Goal: Communication & Community: Answer question/provide support

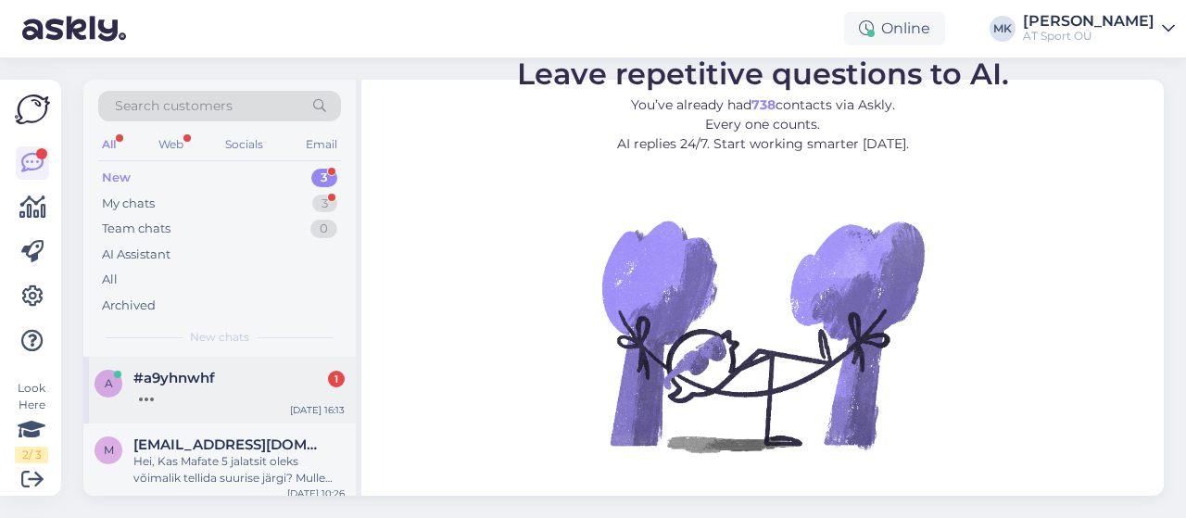
click at [179, 410] on div "a #a9yhnwhf 1 [DATE] 16:13" at bounding box center [219, 390] width 272 height 67
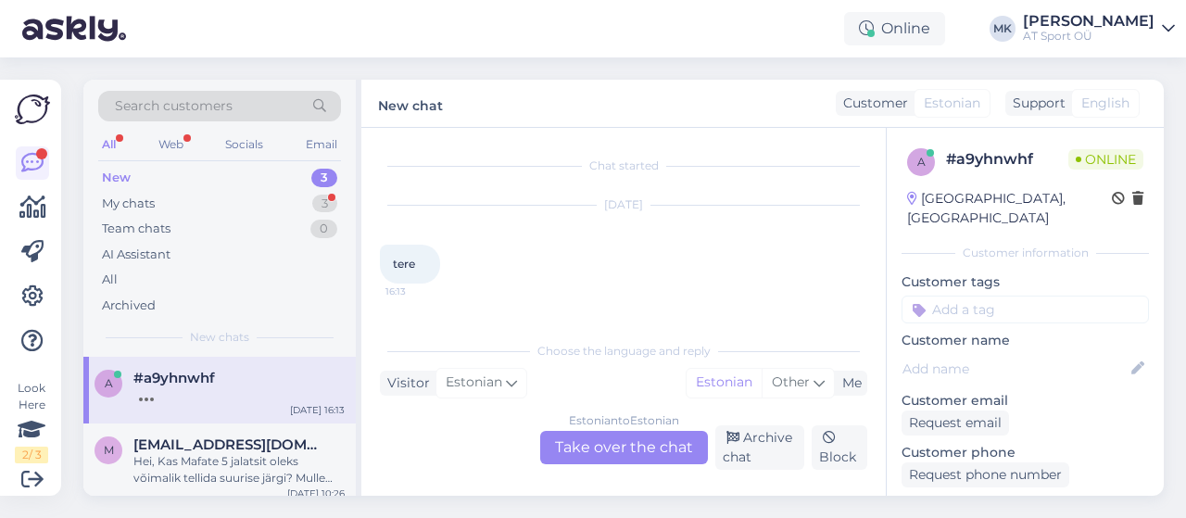
click at [650, 460] on div "Estonian to Estonian Take over the chat" at bounding box center [624, 447] width 168 height 33
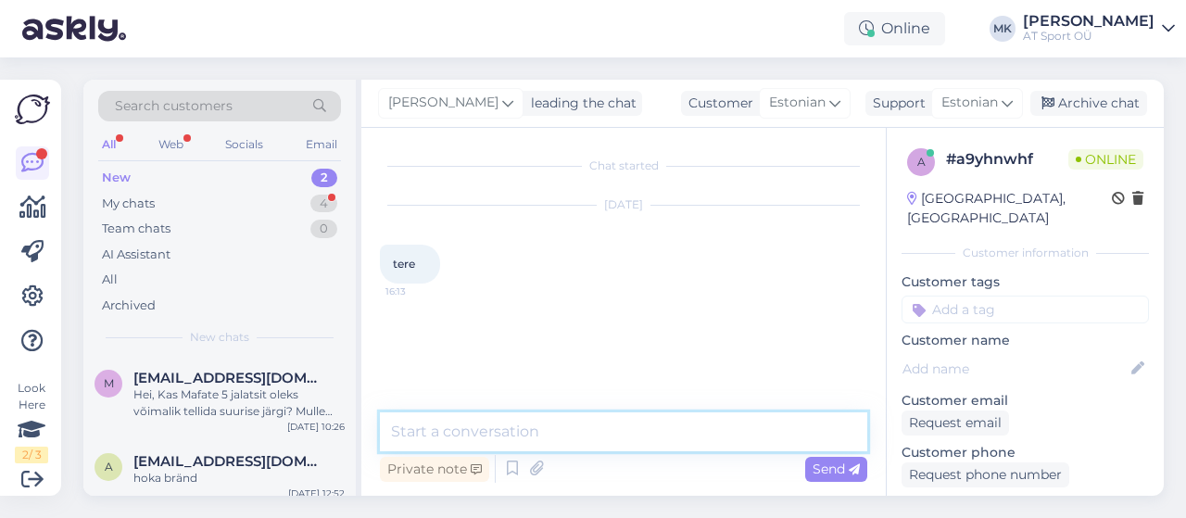
click at [606, 446] on textarea at bounding box center [623, 431] width 487 height 39
type textarea "R"
type textarea "Tere"
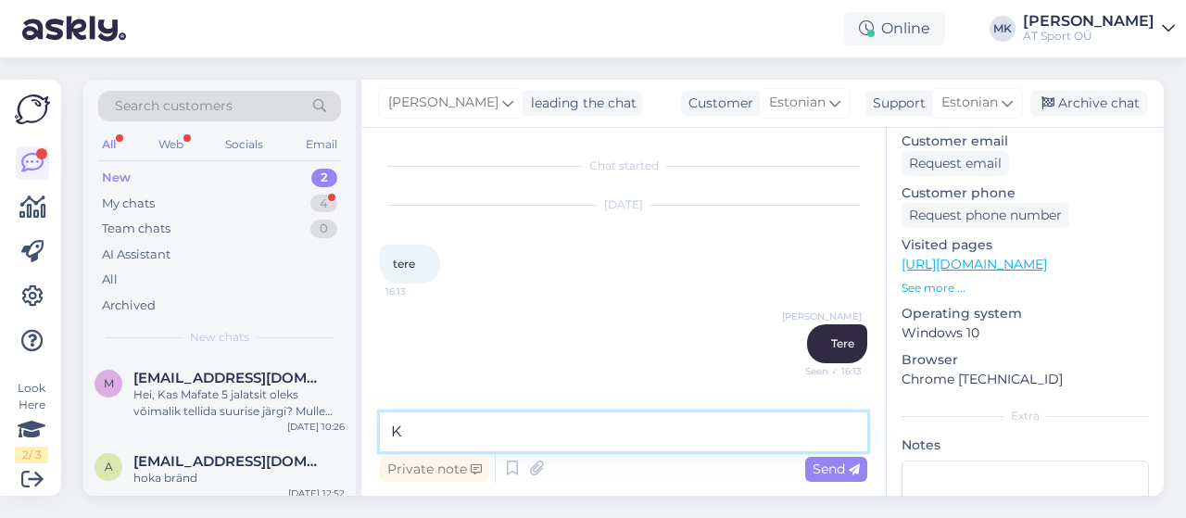
scroll to position [261, 0]
type textarea "K"
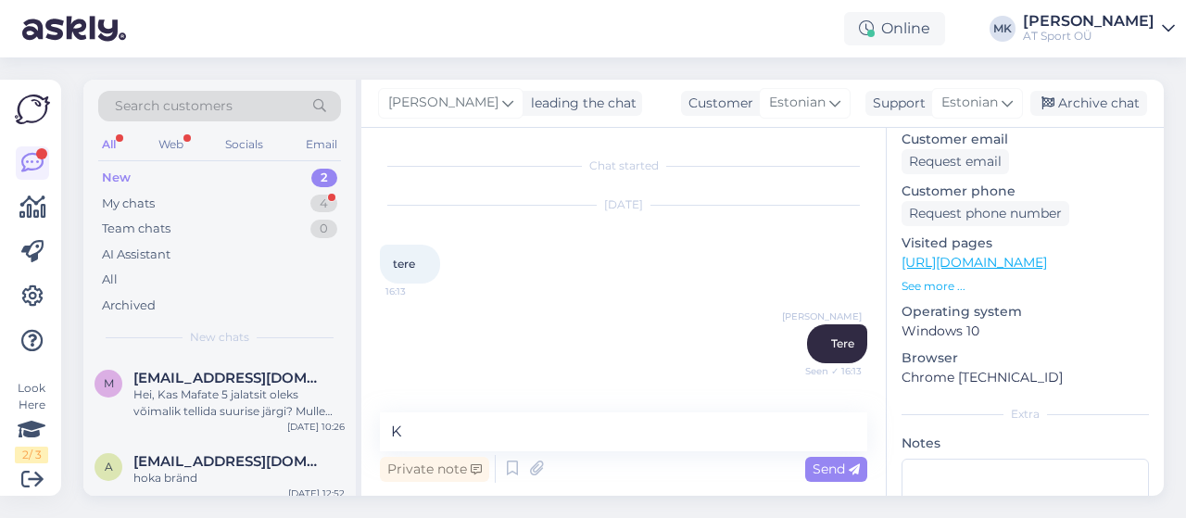
click at [956, 254] on link "[URL][DOMAIN_NAME]" at bounding box center [973, 262] width 145 height 17
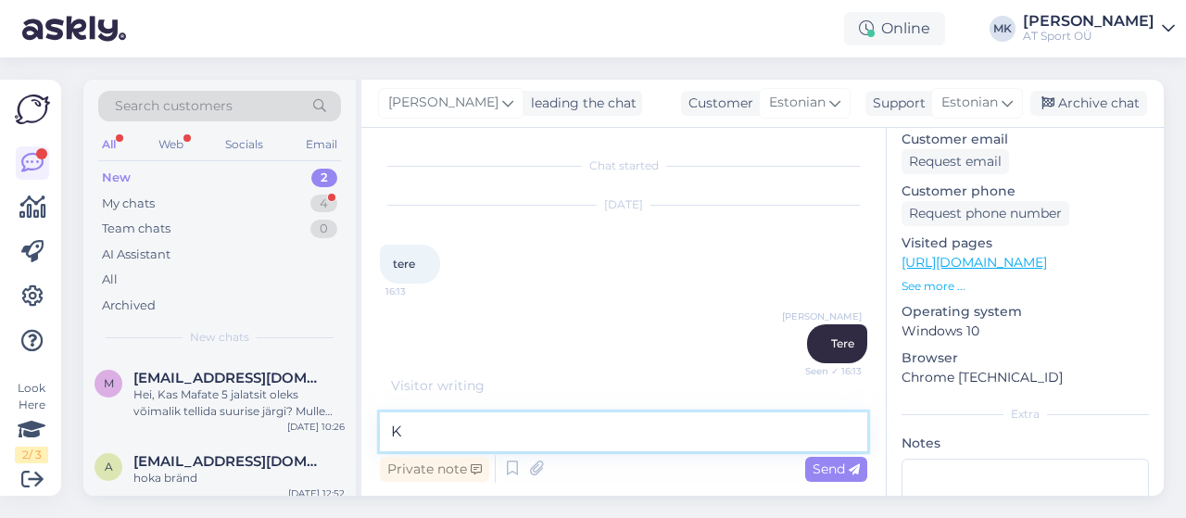
click at [586, 434] on textarea "K" at bounding box center [623, 431] width 487 height 39
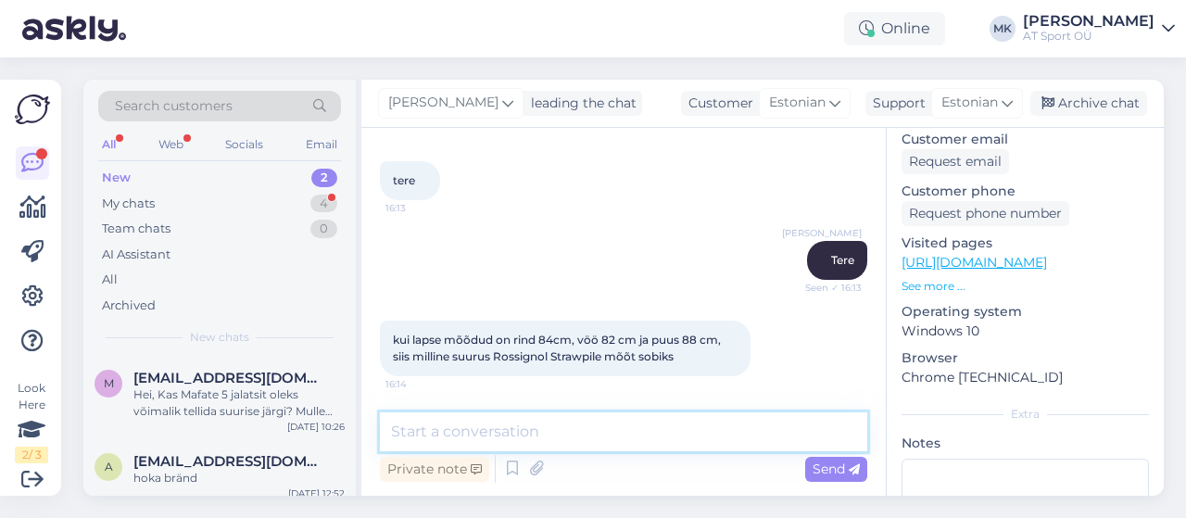
click at [571, 446] on textarea at bounding box center [623, 431] width 487 height 39
click at [628, 423] on textarea at bounding box center [623, 431] width 487 height 39
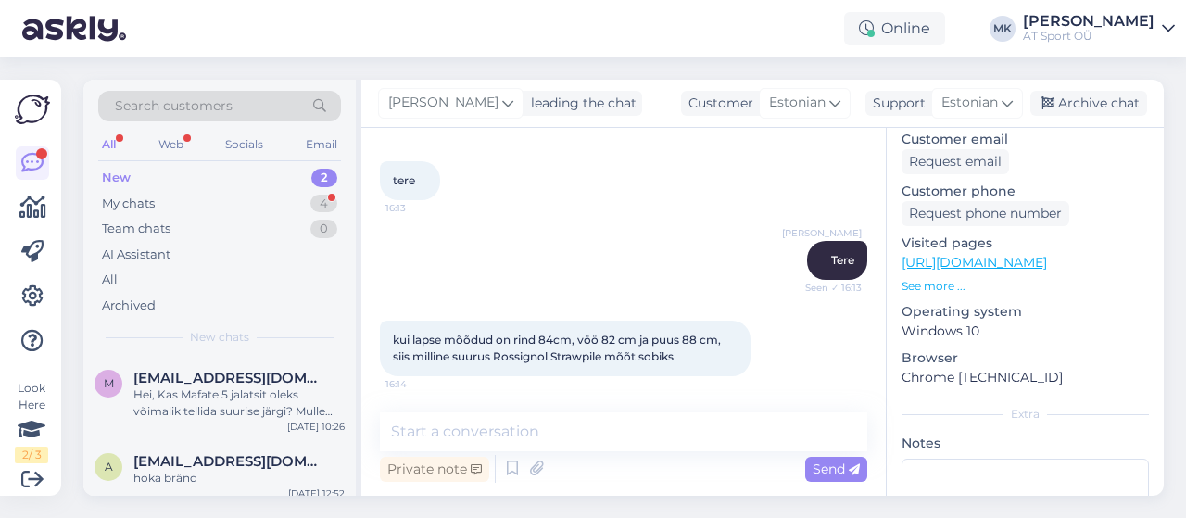
click at [1036, 254] on link "[URL][DOMAIN_NAME]" at bounding box center [973, 262] width 145 height 17
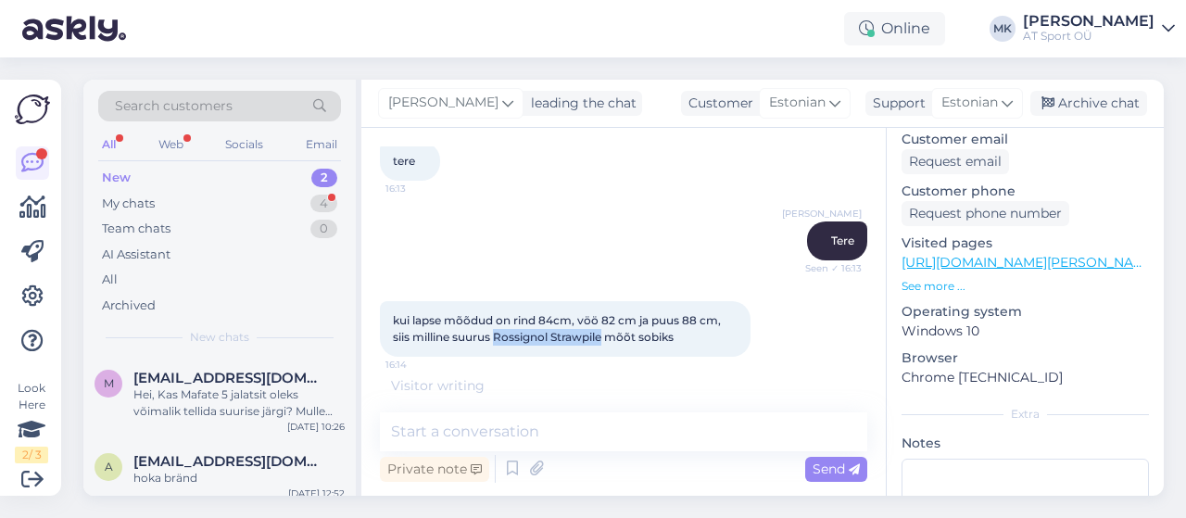
drag, startPoint x: 496, startPoint y: 355, endPoint x: 604, endPoint y: 350, distance: 108.5
click at [604, 350] on div "kui lapse mõõdud on rind 84cm, vöö 82 cm ja puus 88 cm, siis milline suurus Ros…" at bounding box center [565, 329] width 370 height 56
copy span "Rossignol Strawpile"
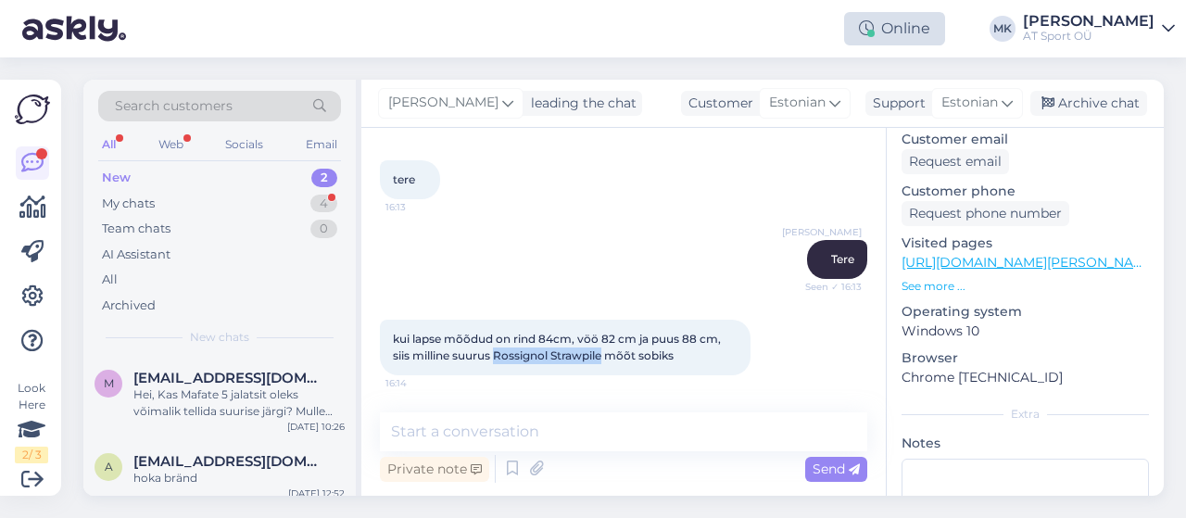
scroll to position [83, 0]
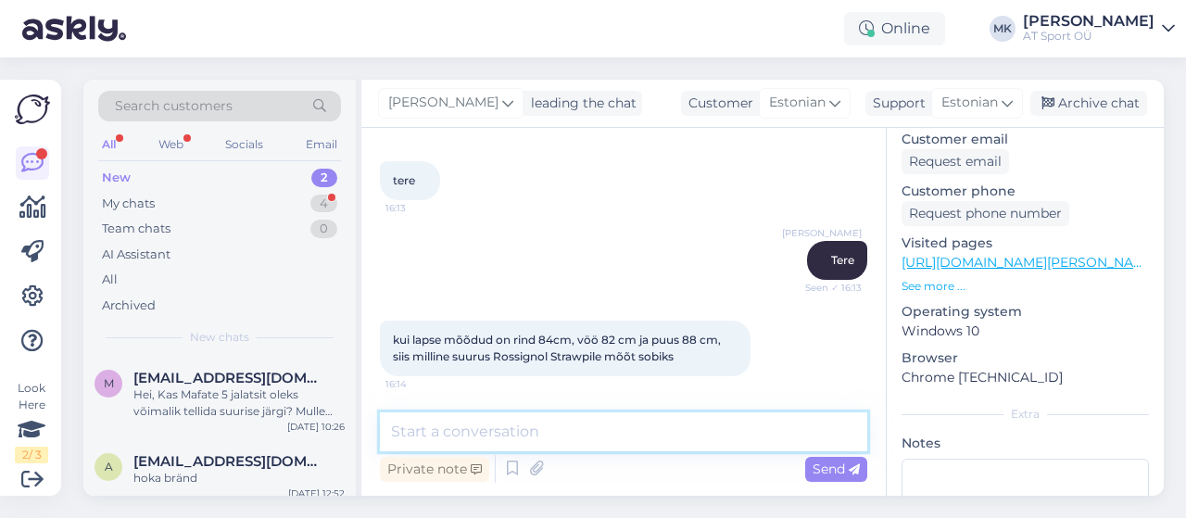
click at [626, 442] on textarea at bounding box center [623, 431] width 487 height 39
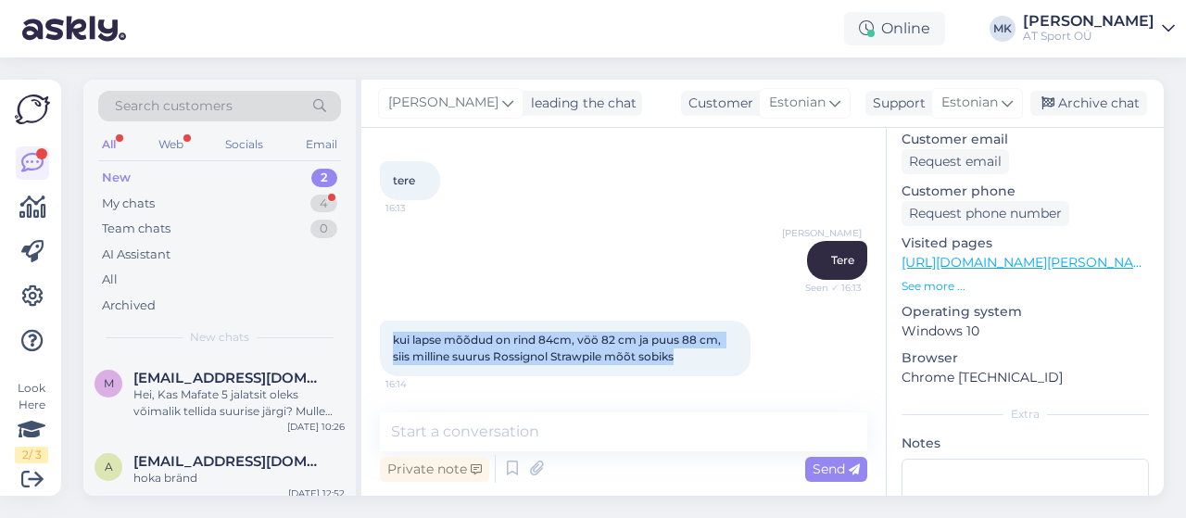
drag, startPoint x: 632, startPoint y: 351, endPoint x: 365, endPoint y: 336, distance: 267.2
click at [365, 336] on div "Chat started [DATE] tere 16:13 [PERSON_NAME] Tere Seen ✓ 16:13 kui lapse mõõdud…" at bounding box center [623, 312] width 524 height 368
copy span "kui lapse mõõdud on rind 84cm, vöö 82 cm ja puus 88 cm, siis milline suurus Ros…"
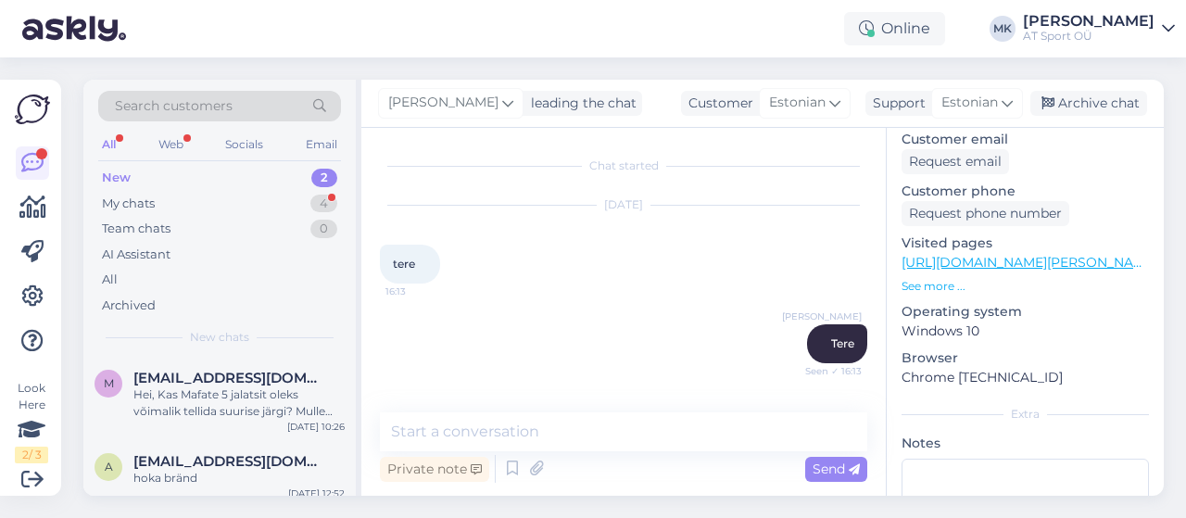
click at [670, 410] on div "Chat started [DATE] tere 16:13 [PERSON_NAME] Tere Seen ✓ 16:13 kui lapse mõõdud…" at bounding box center [623, 312] width 524 height 368
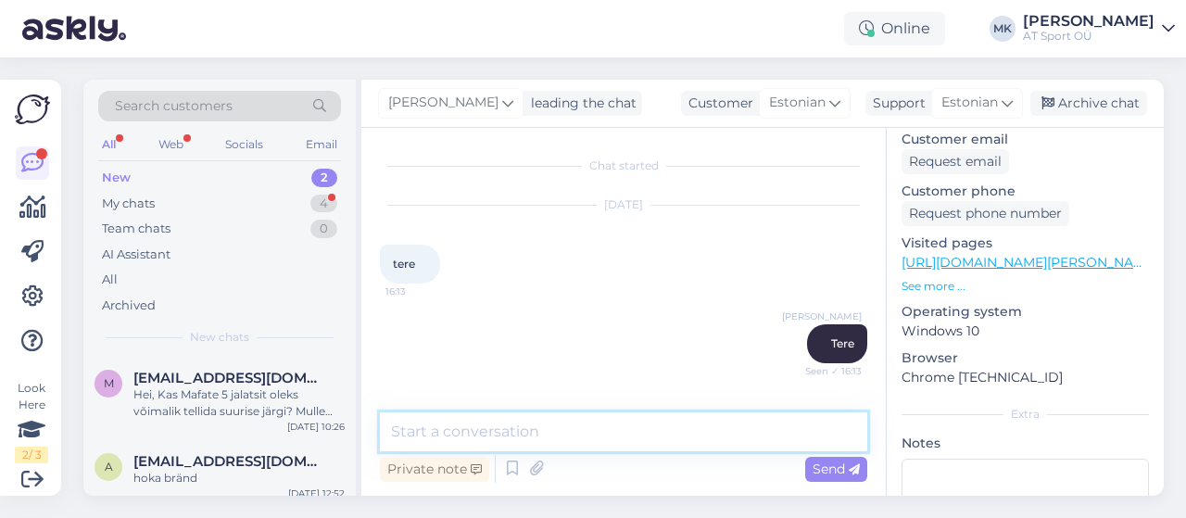
click at [609, 422] on textarea at bounding box center [623, 431] width 487 height 39
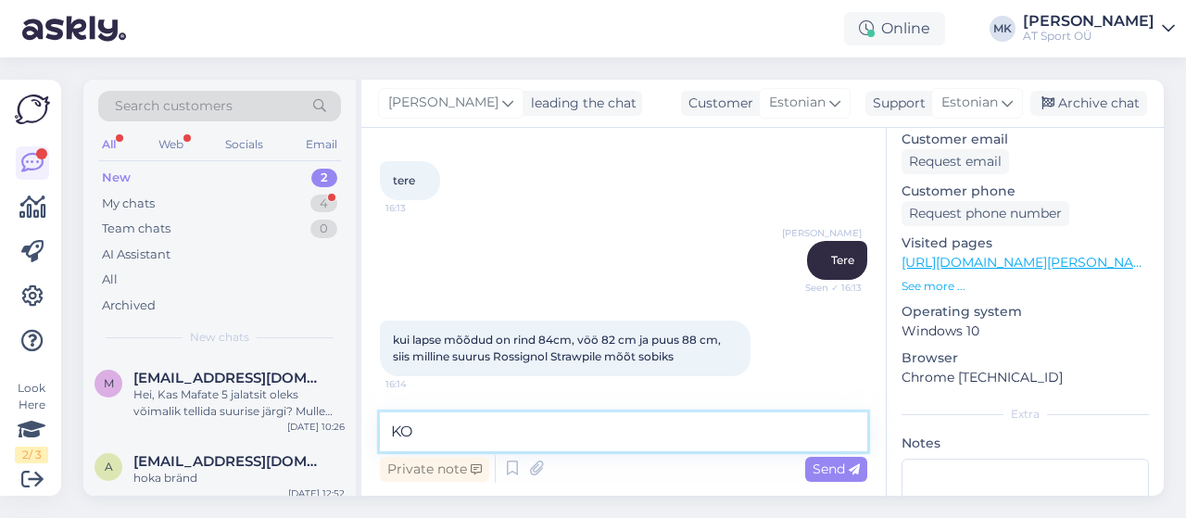
type textarea "K"
type textarea "j"
type textarea "Kohe vaatame"
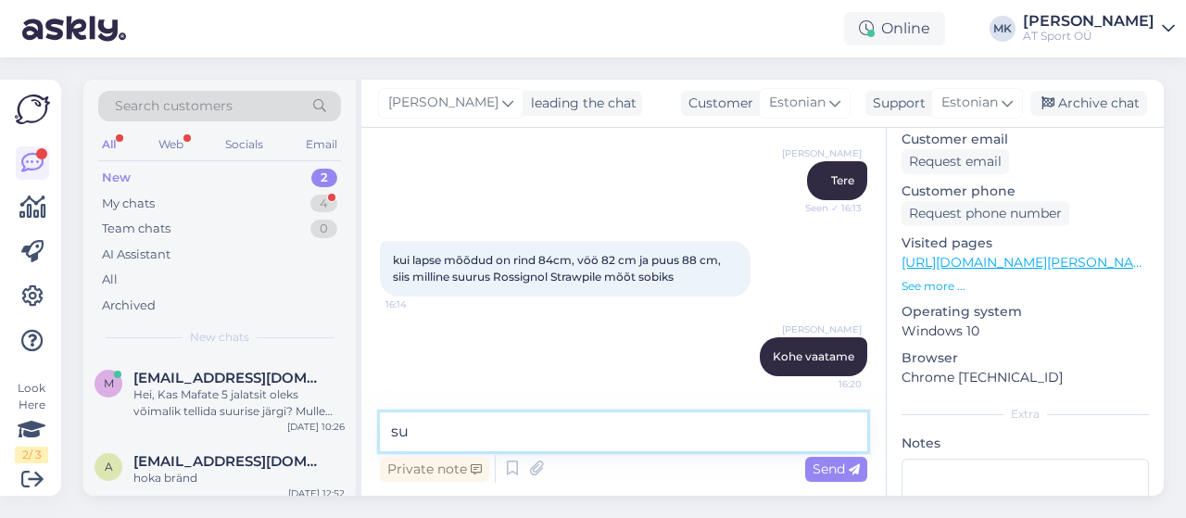
type textarea "s"
type textarea "p"
type textarea "Soovitame suurus 16"
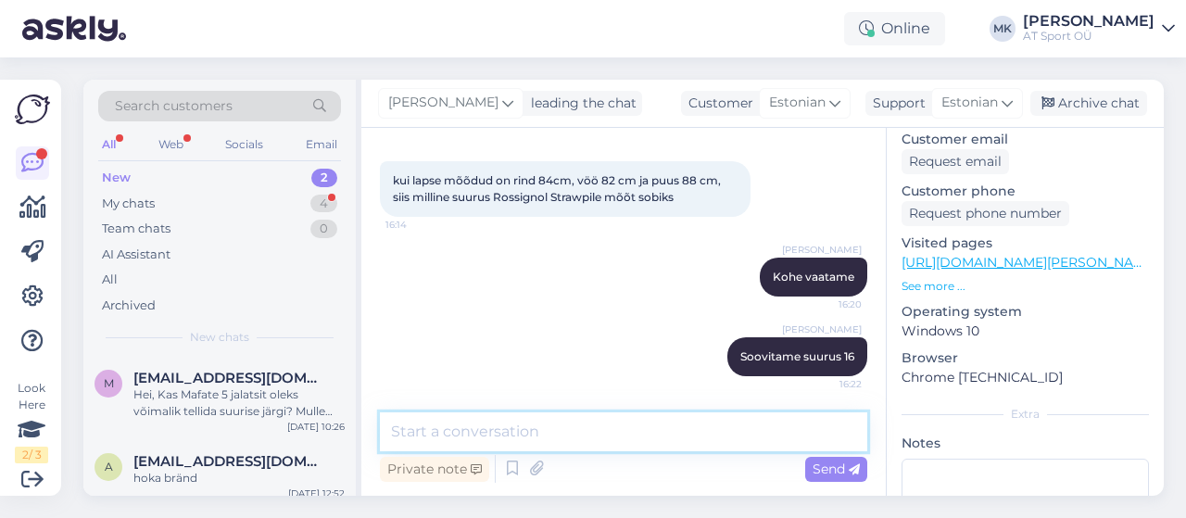
type textarea "1"
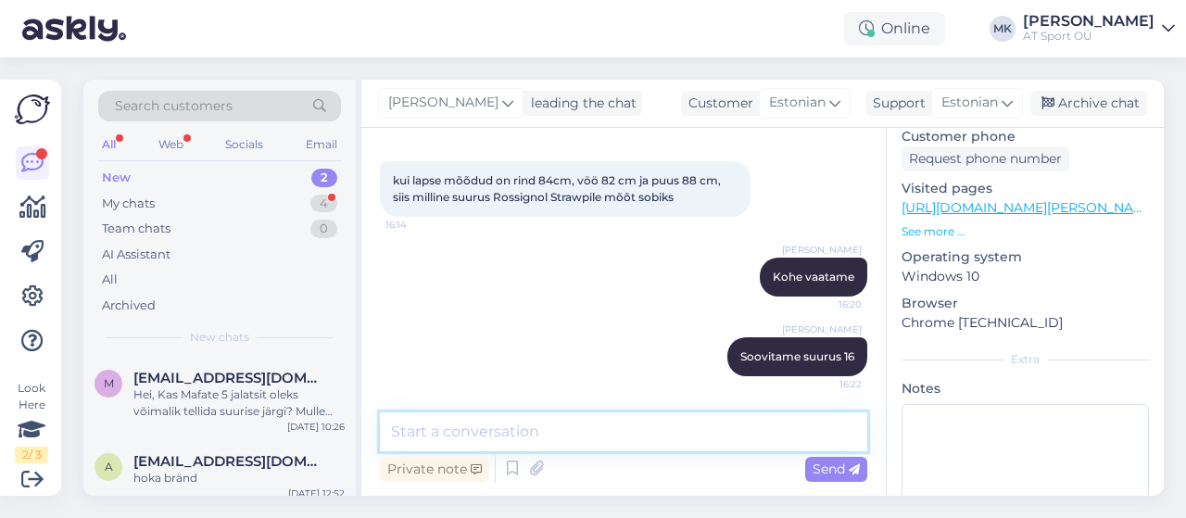
click at [543, 431] on textarea at bounding box center [623, 431] width 487 height 39
type textarea "1"
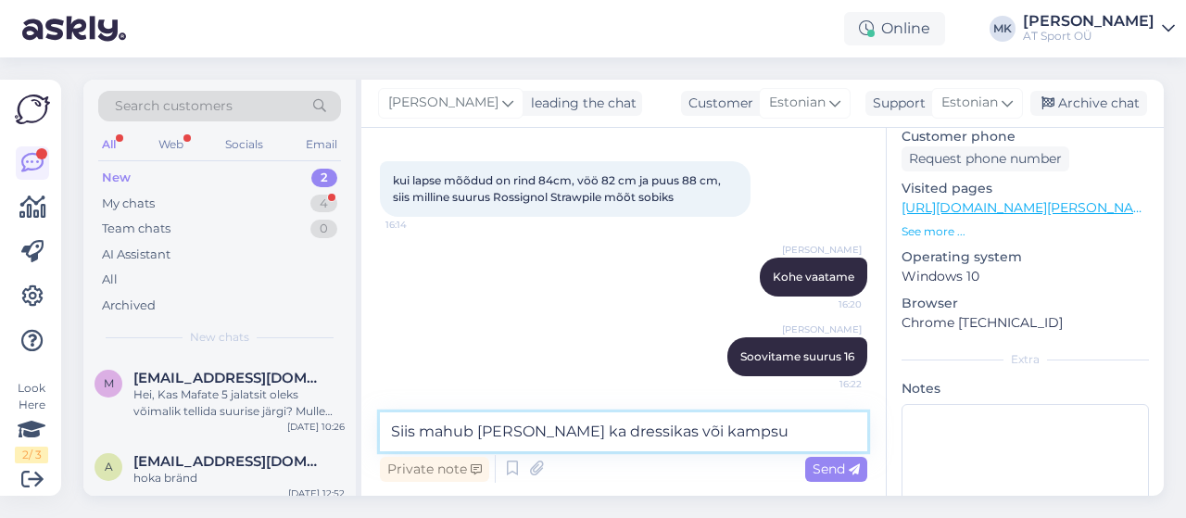
type textarea "Siis mahub [PERSON_NAME] ka dressikas või kampsun"
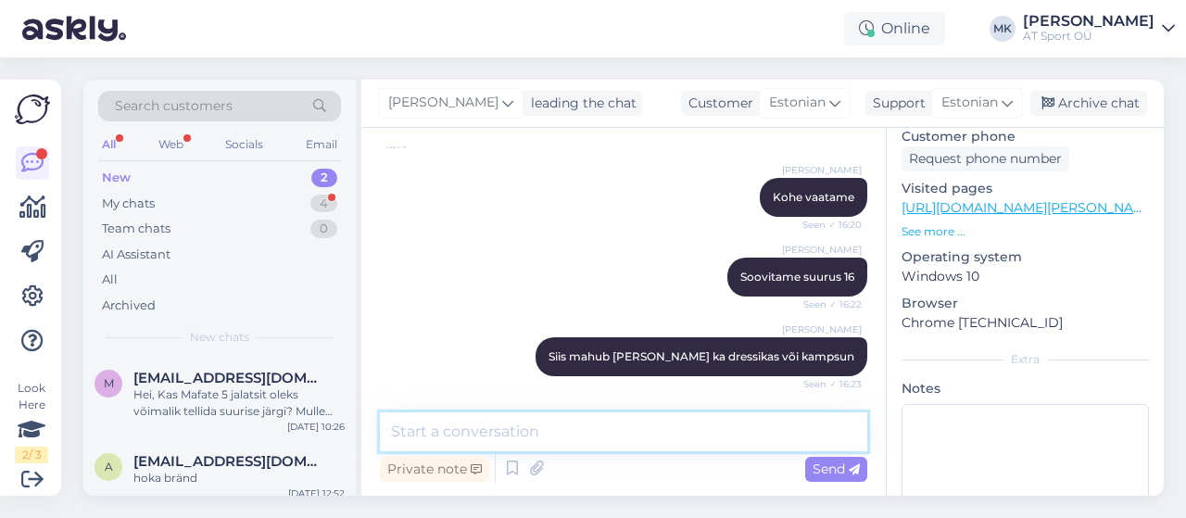
scroll to position [402, 0]
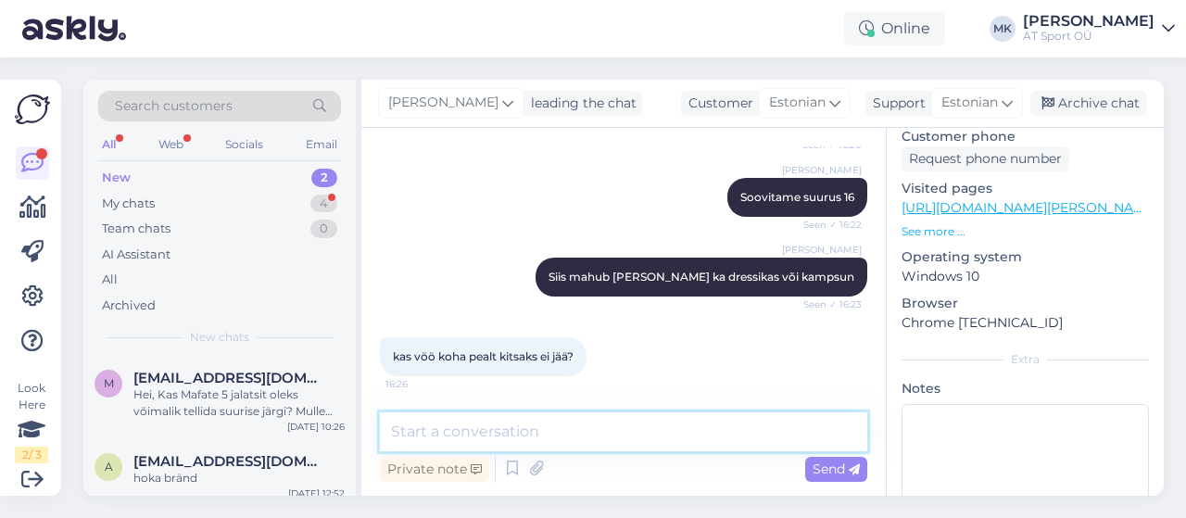
click at [546, 418] on textarea at bounding box center [623, 431] width 487 height 39
click at [635, 421] on textarea at bounding box center [623, 431] width 487 height 39
type textarea "m"
type textarea "p"
type textarea "ei tohiks jääda."
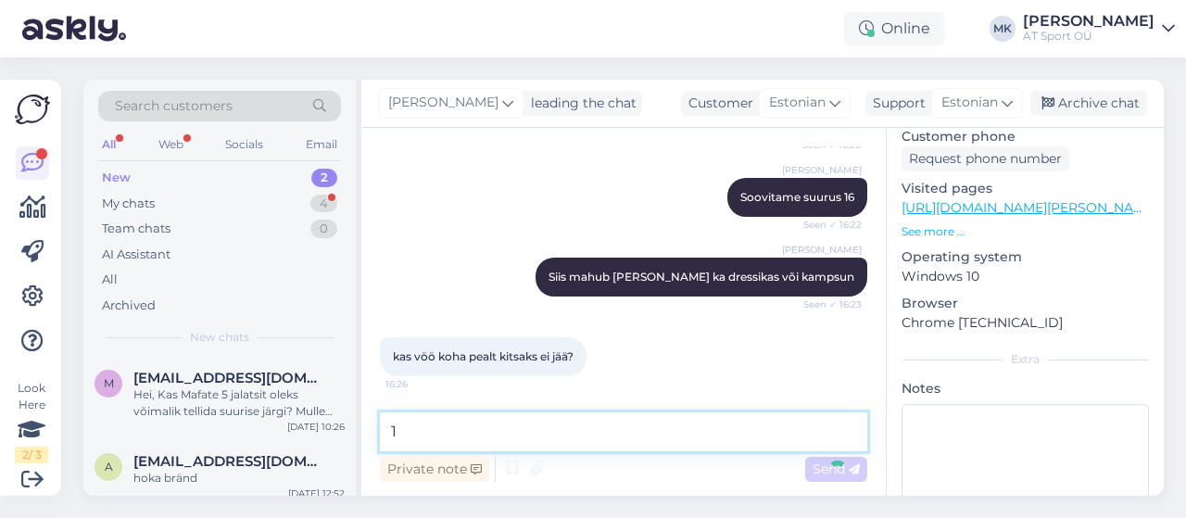
scroll to position [482, 0]
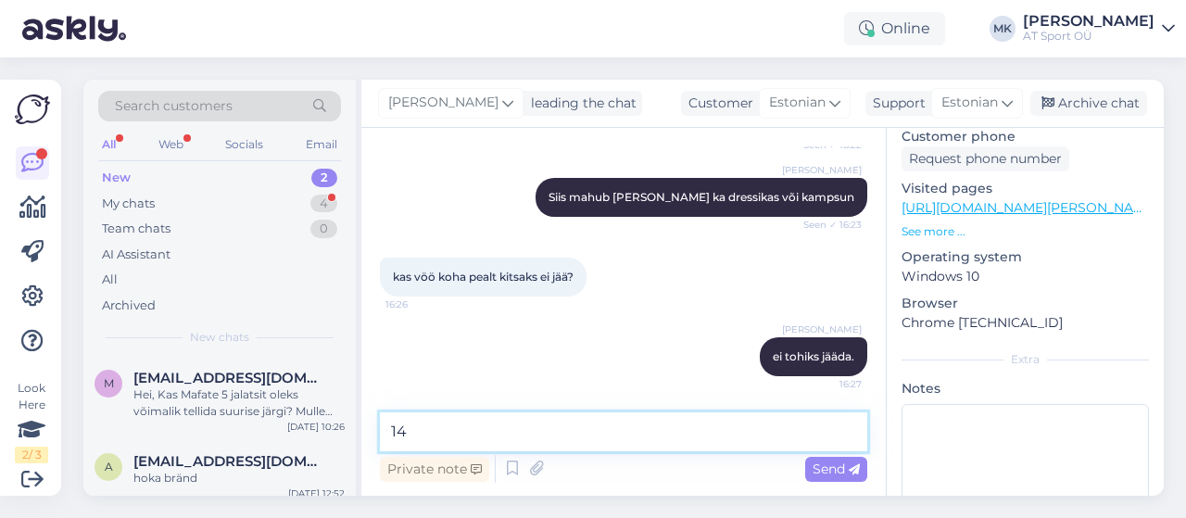
type textarea "1"
click at [728, 436] on textarea at bounding box center [623, 431] width 487 height 39
type textarea "m"
click at [767, 430] on textarea at bounding box center [623, 431] width 487 height 39
type textarea "mõõdud [PERSON_NAME] näitavad seda"
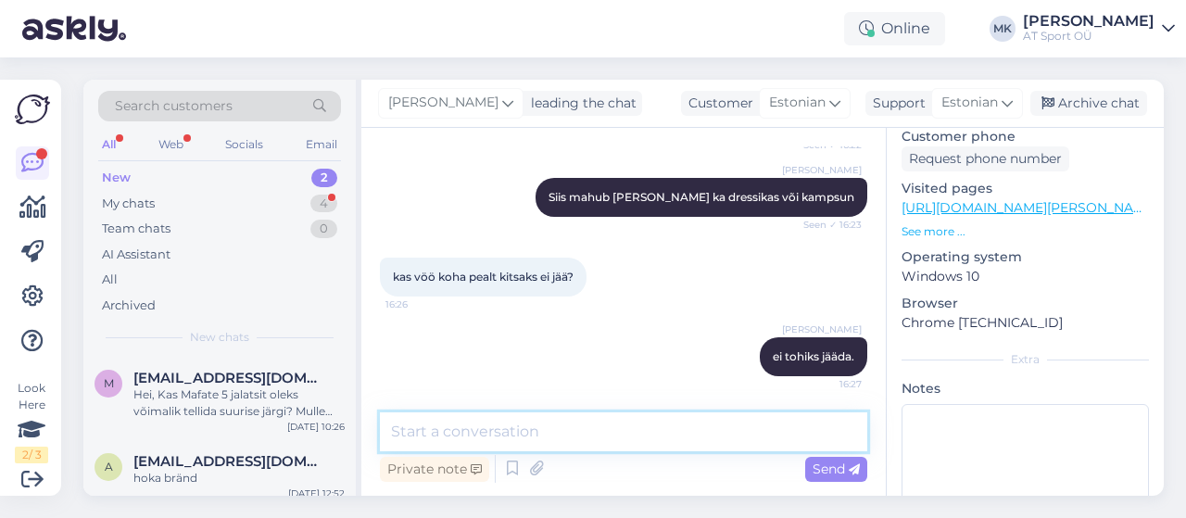
scroll to position [561, 0]
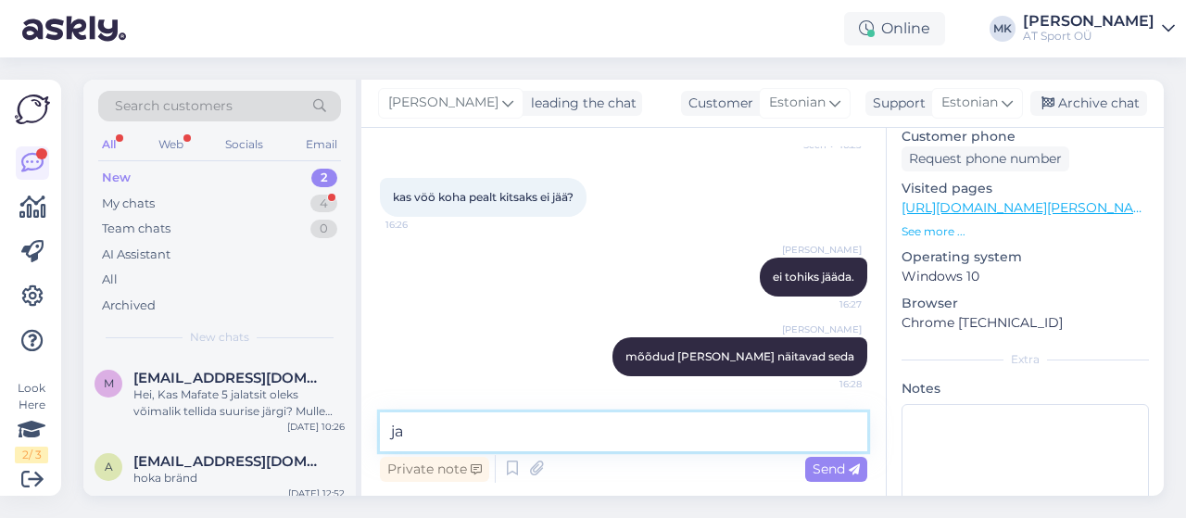
type textarea "j"
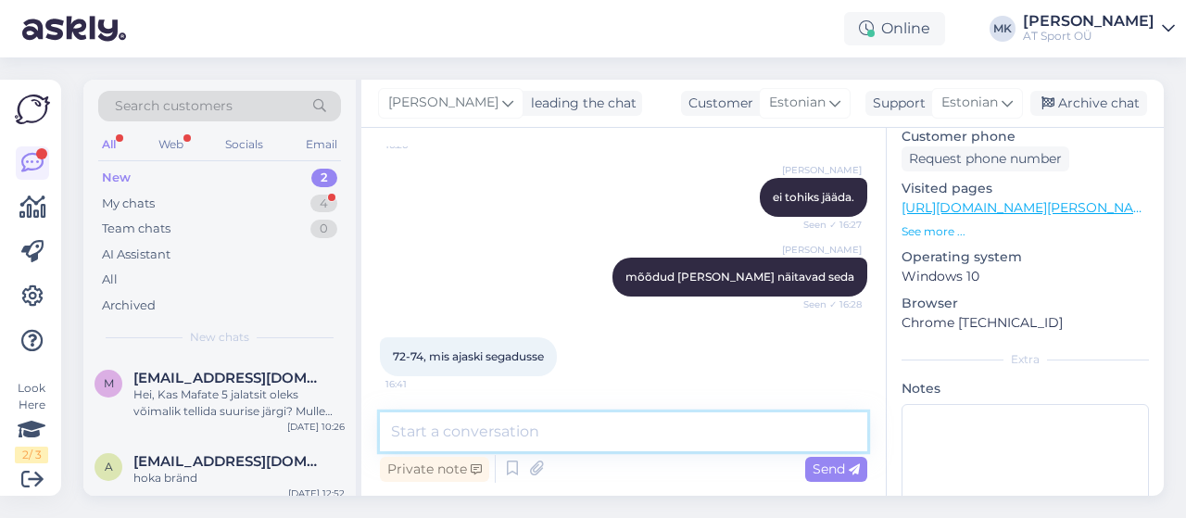
click at [506, 420] on textarea at bounding box center [623, 431] width 487 height 39
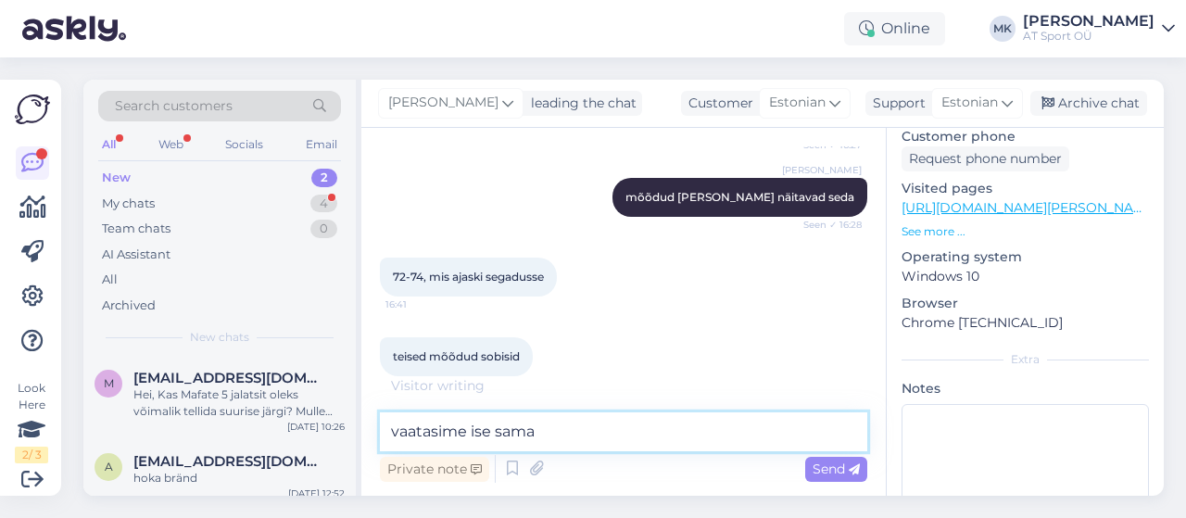
type textarea "vaatasime ise sama"
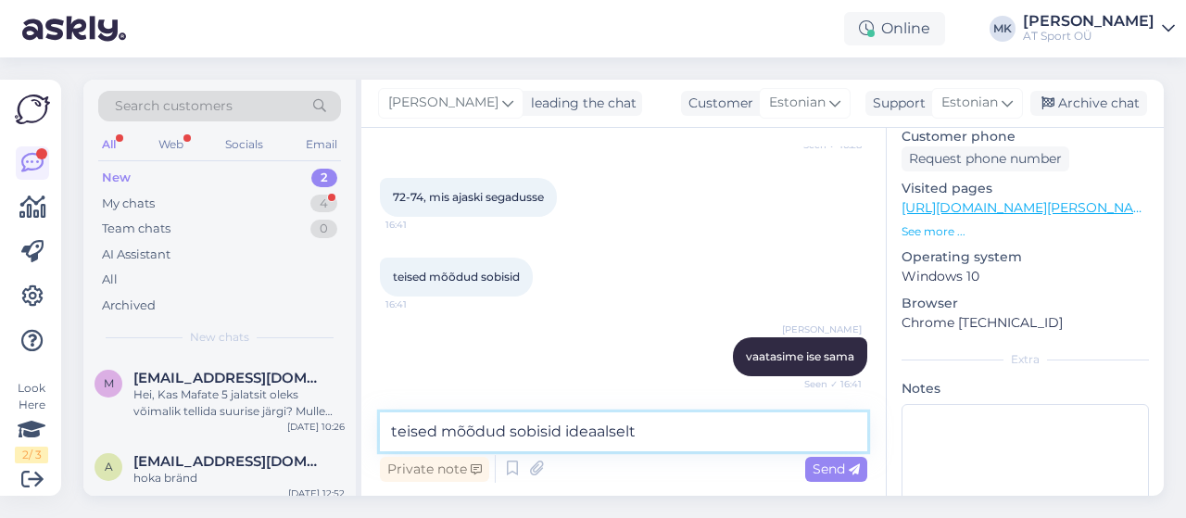
type textarea "teised mõõdud sobisid ideaalselt"
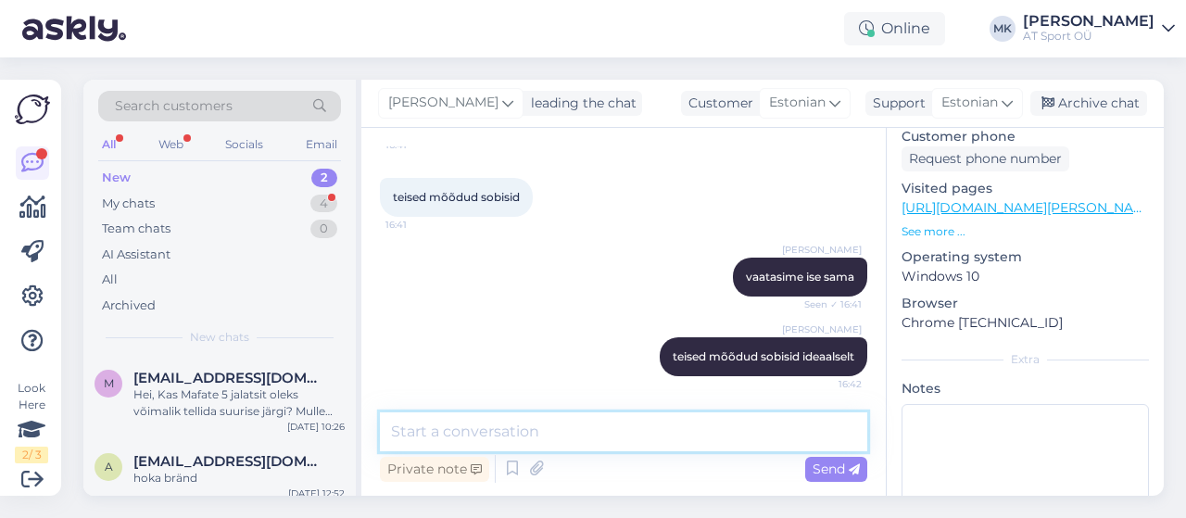
click at [395, 429] on textarea at bounding box center [623, 431] width 487 height 39
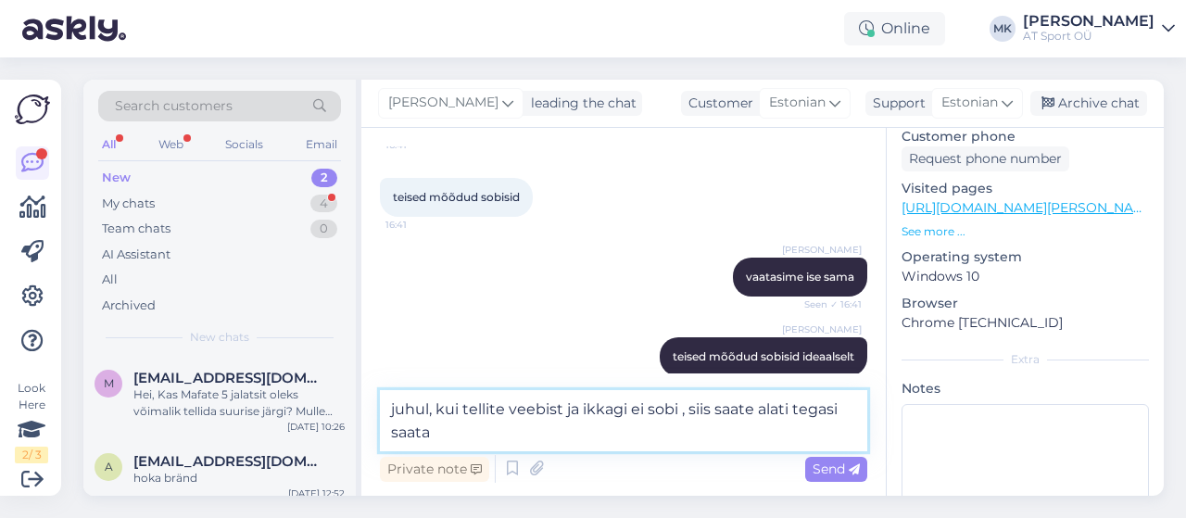
click at [806, 412] on textarea "juhul, kui tellite veebist ja ikkagi ei sobi , siis saate alati tegasi saata" at bounding box center [623, 420] width 487 height 61
click at [486, 436] on textarea "juhul, kui tellite veebist ja ikkagi ei sobi , siis saate alati tagasi saata" at bounding box center [623, 420] width 487 height 61
type textarea "juhul, kui tellite veebist ja ikkagi ei sobi , siis saate alati tagasi saata."
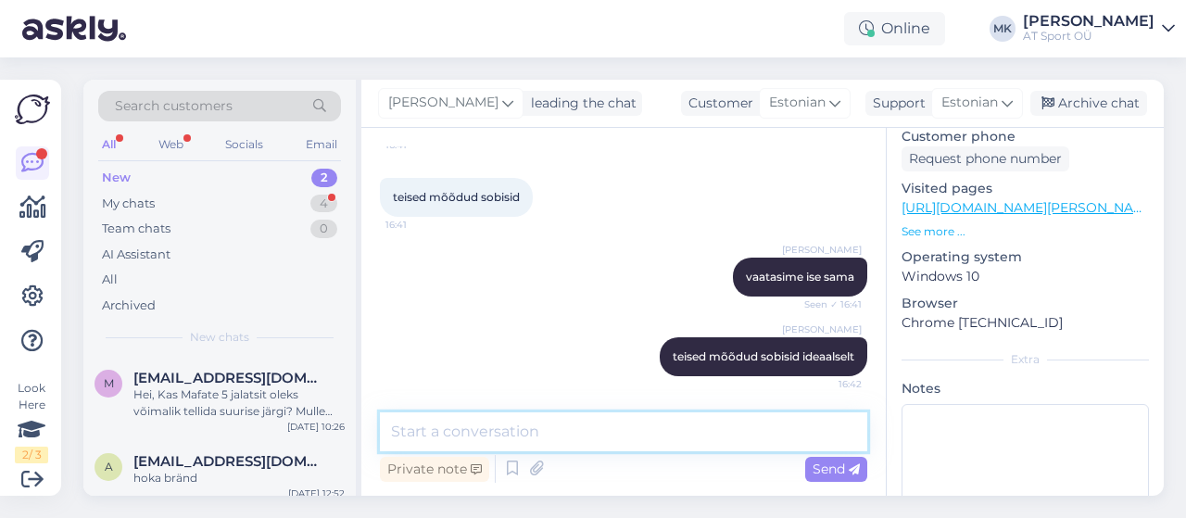
scroll to position [976, 0]
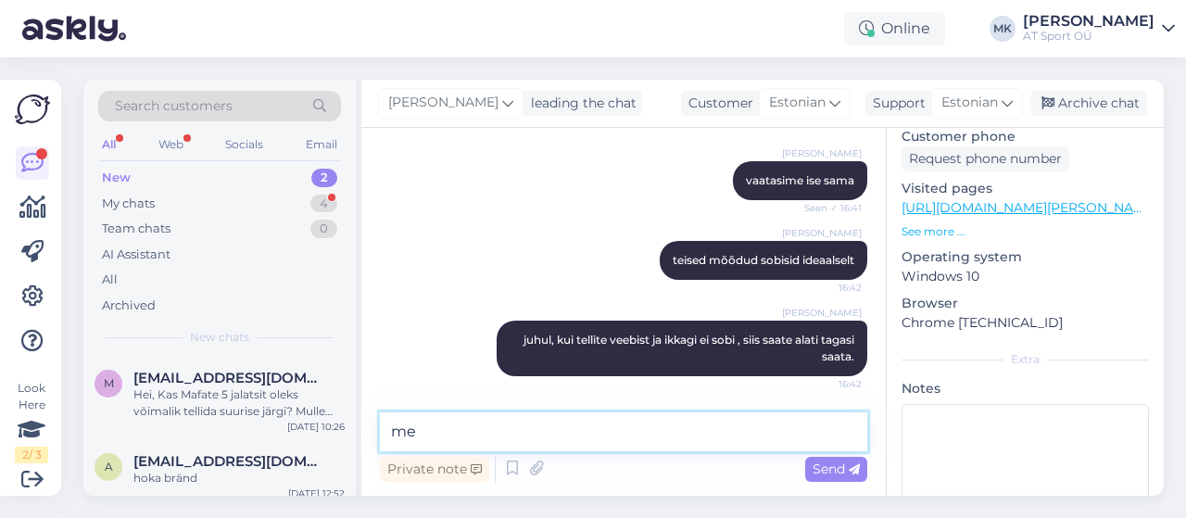
type textarea "m"
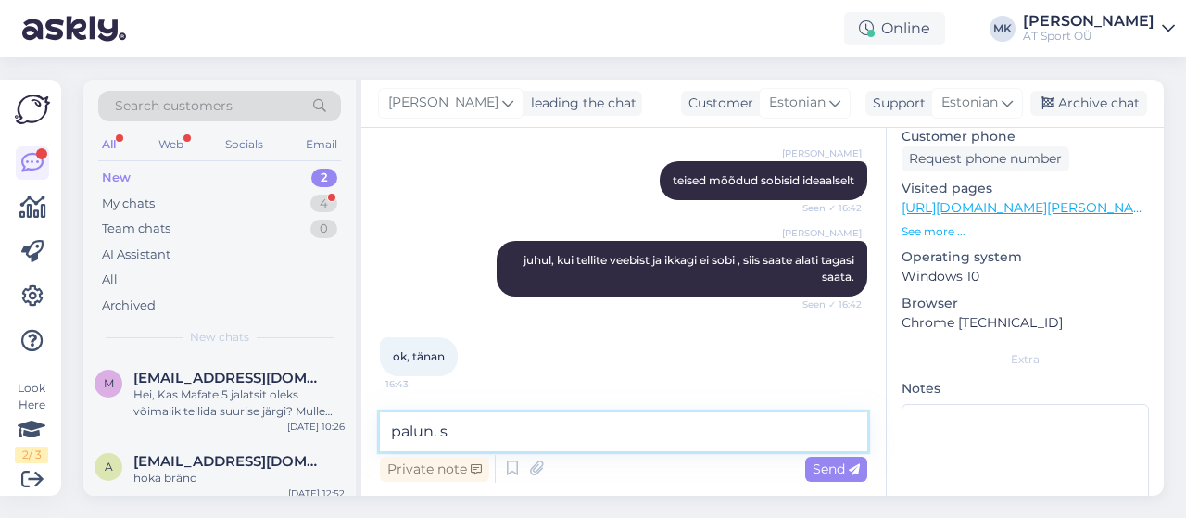
type textarea "palun."
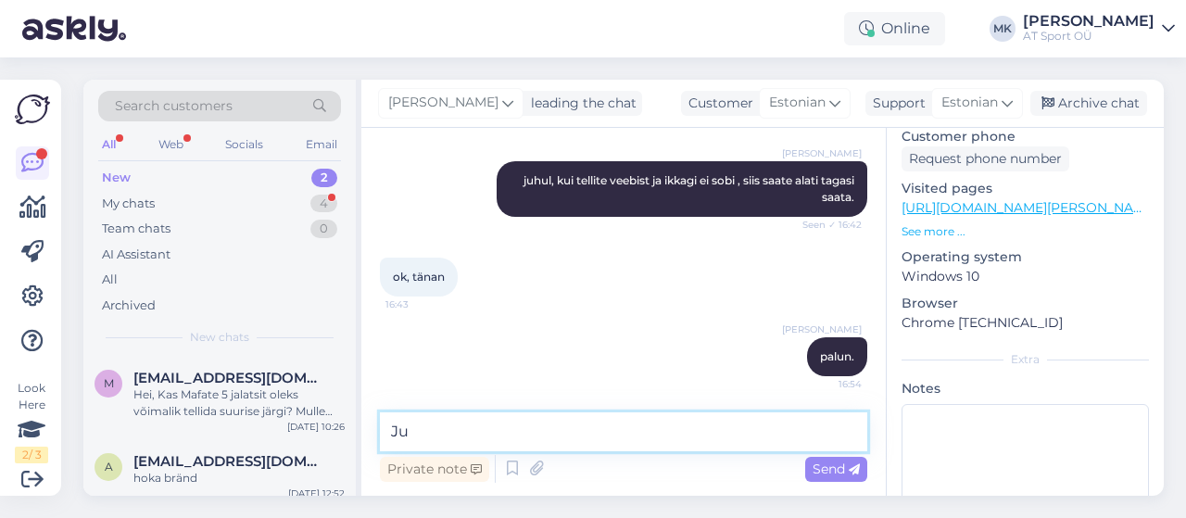
type textarea "J"
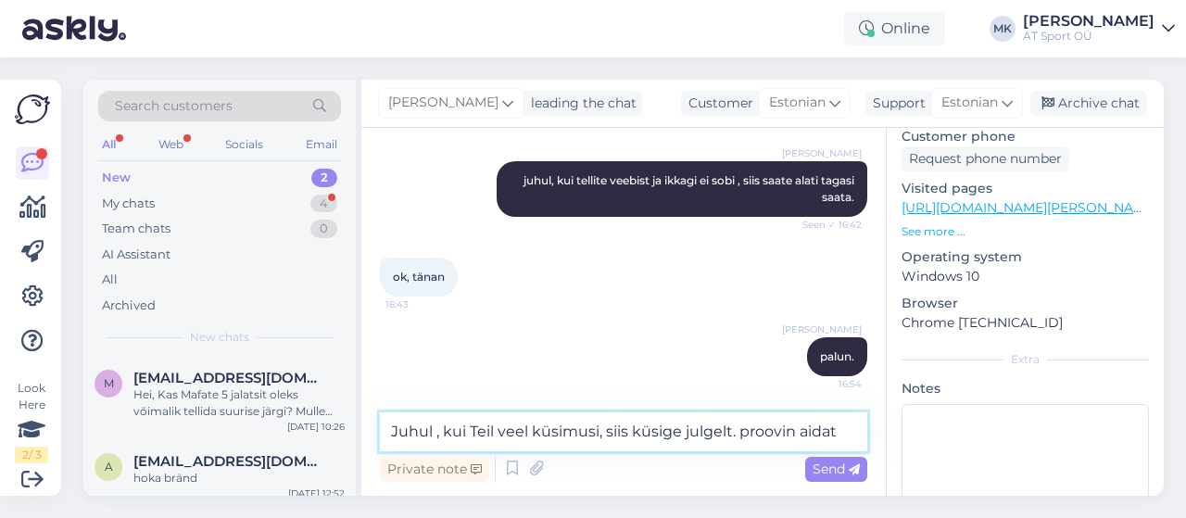
type textarea "Juhul , kui Teil veel küsimusi, siis küsige julgelt. proovin aidata"
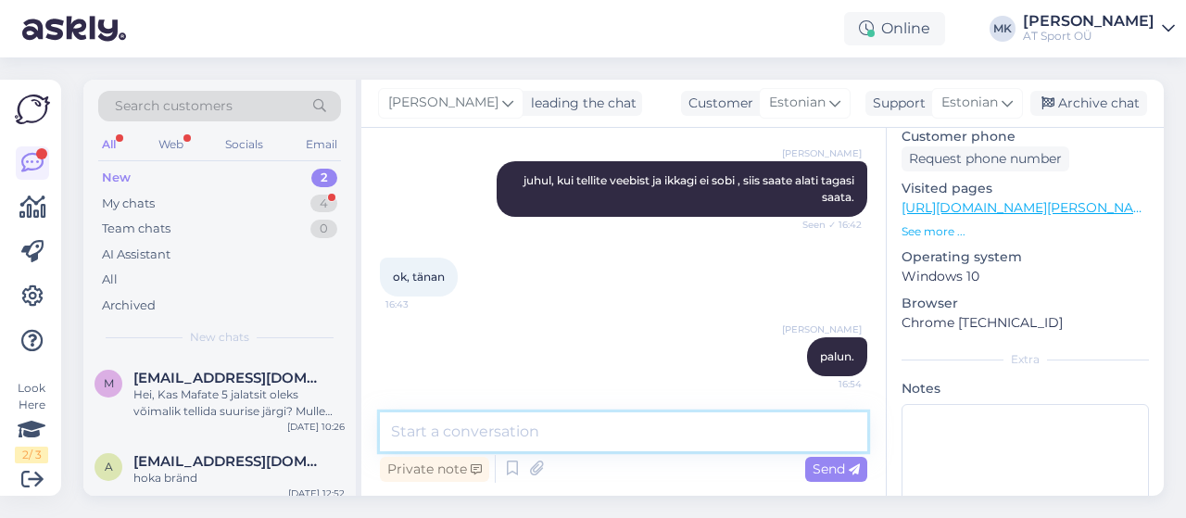
scroll to position [1232, 0]
